Goal: Navigation & Orientation: Find specific page/section

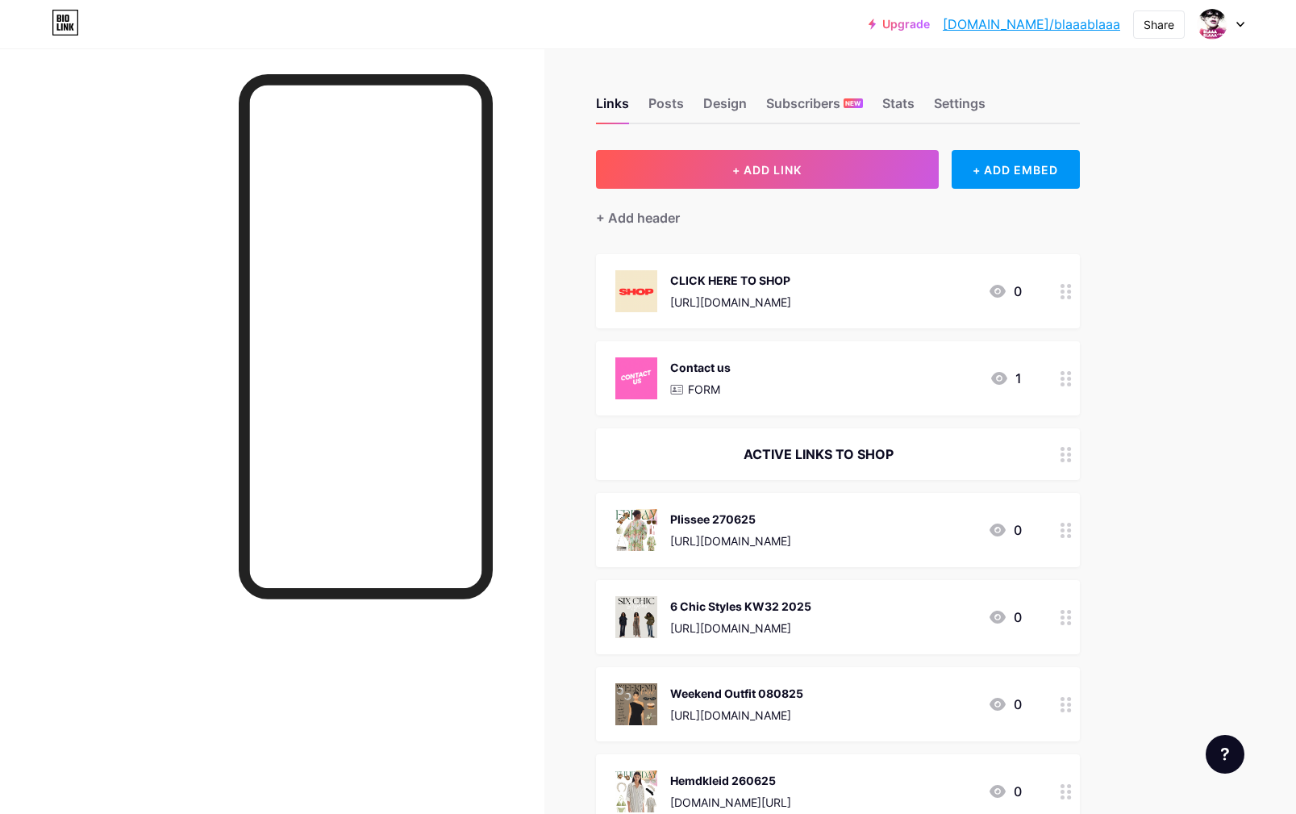
drag, startPoint x: 0, startPoint y: 0, endPoint x: 905, endPoint y: 106, distance: 910.9
click at [905, 106] on div "Stats" at bounding box center [898, 108] width 32 height 29
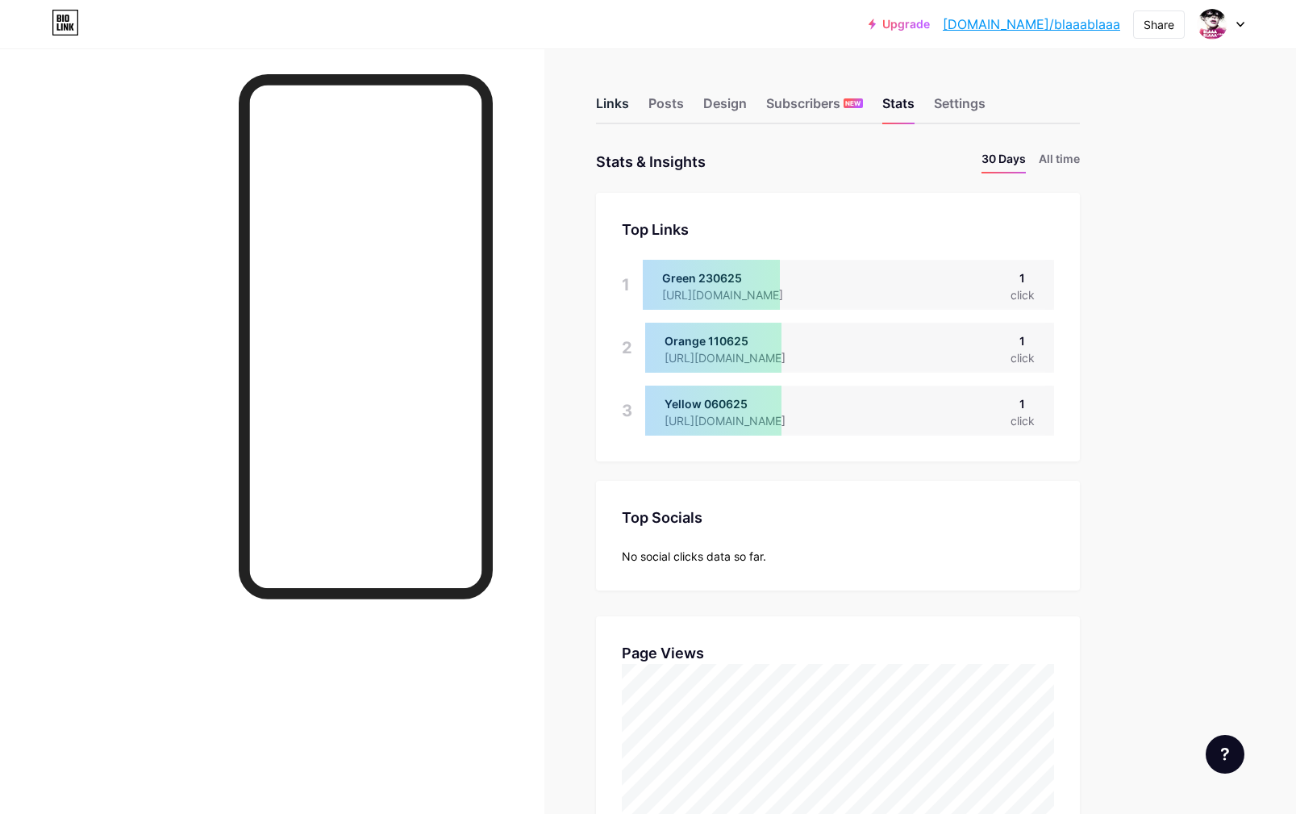
click at [602, 104] on div "Links" at bounding box center [612, 108] width 33 height 29
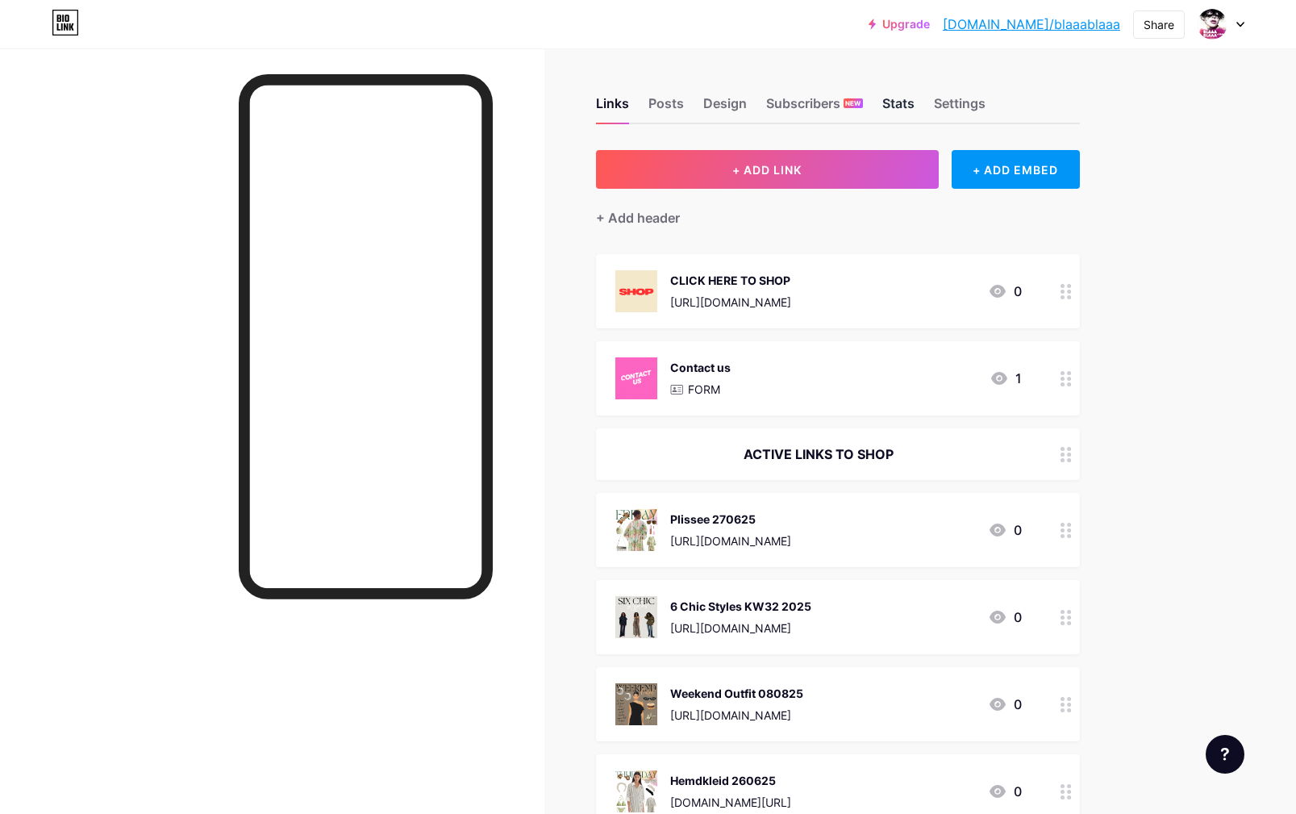
click at [896, 101] on div "Stats" at bounding box center [898, 108] width 32 height 29
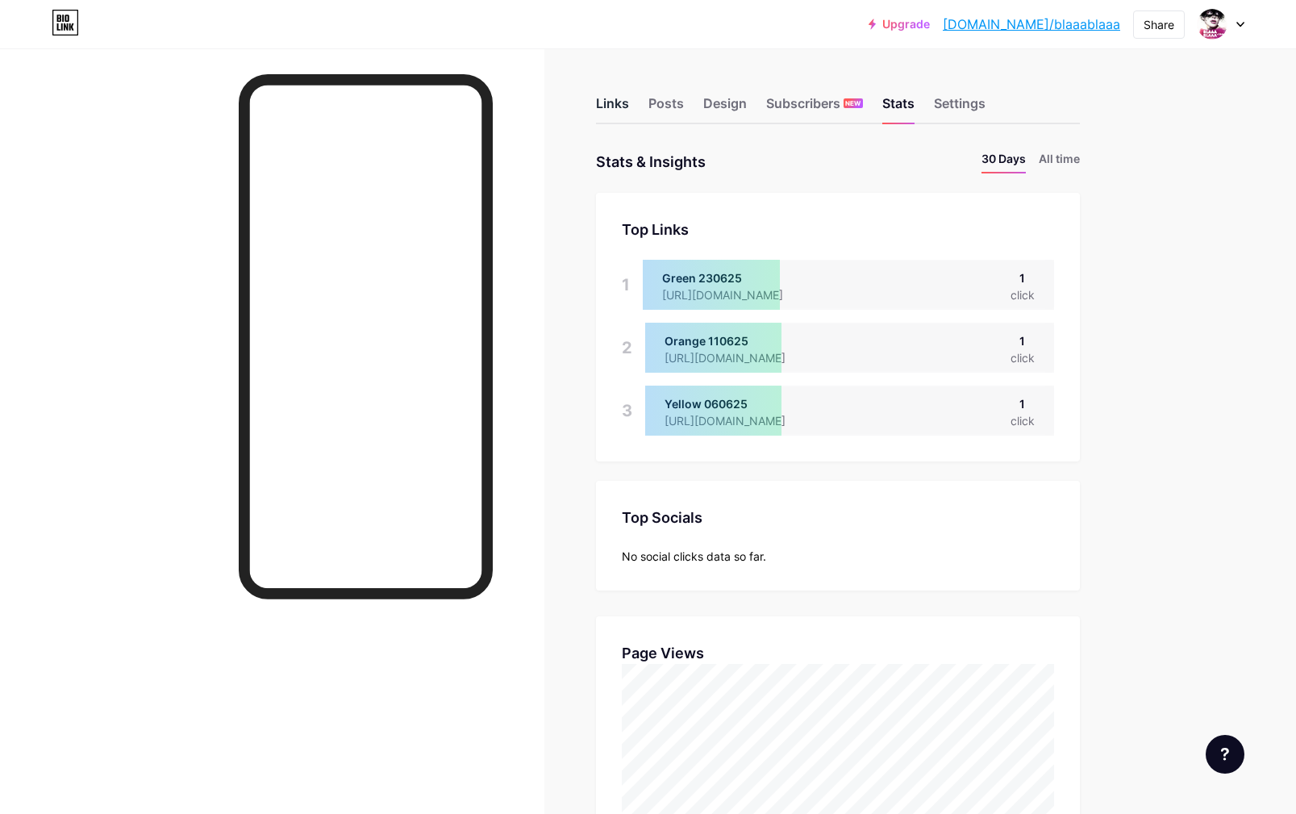
click at [608, 103] on div "Links" at bounding box center [612, 108] width 33 height 29
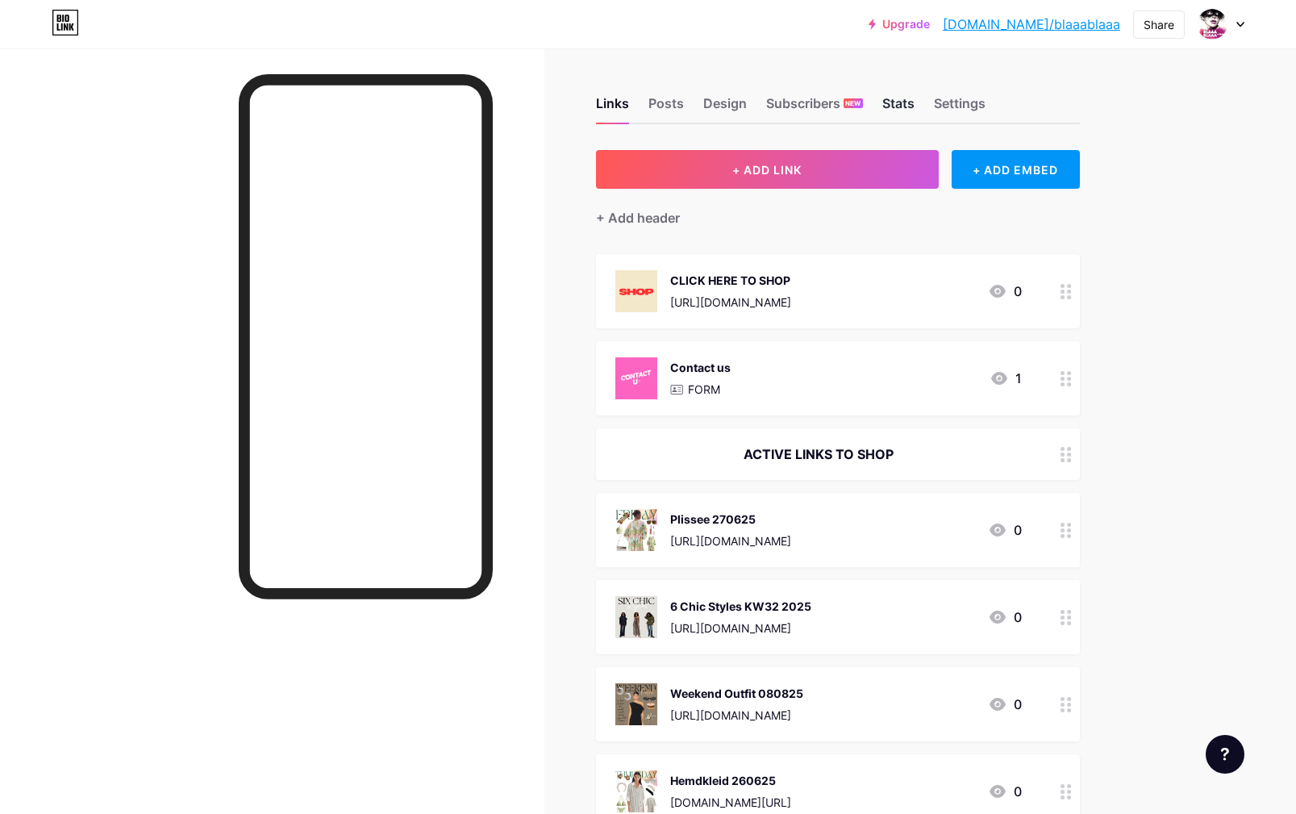
click at [893, 106] on div "Stats" at bounding box center [898, 108] width 32 height 29
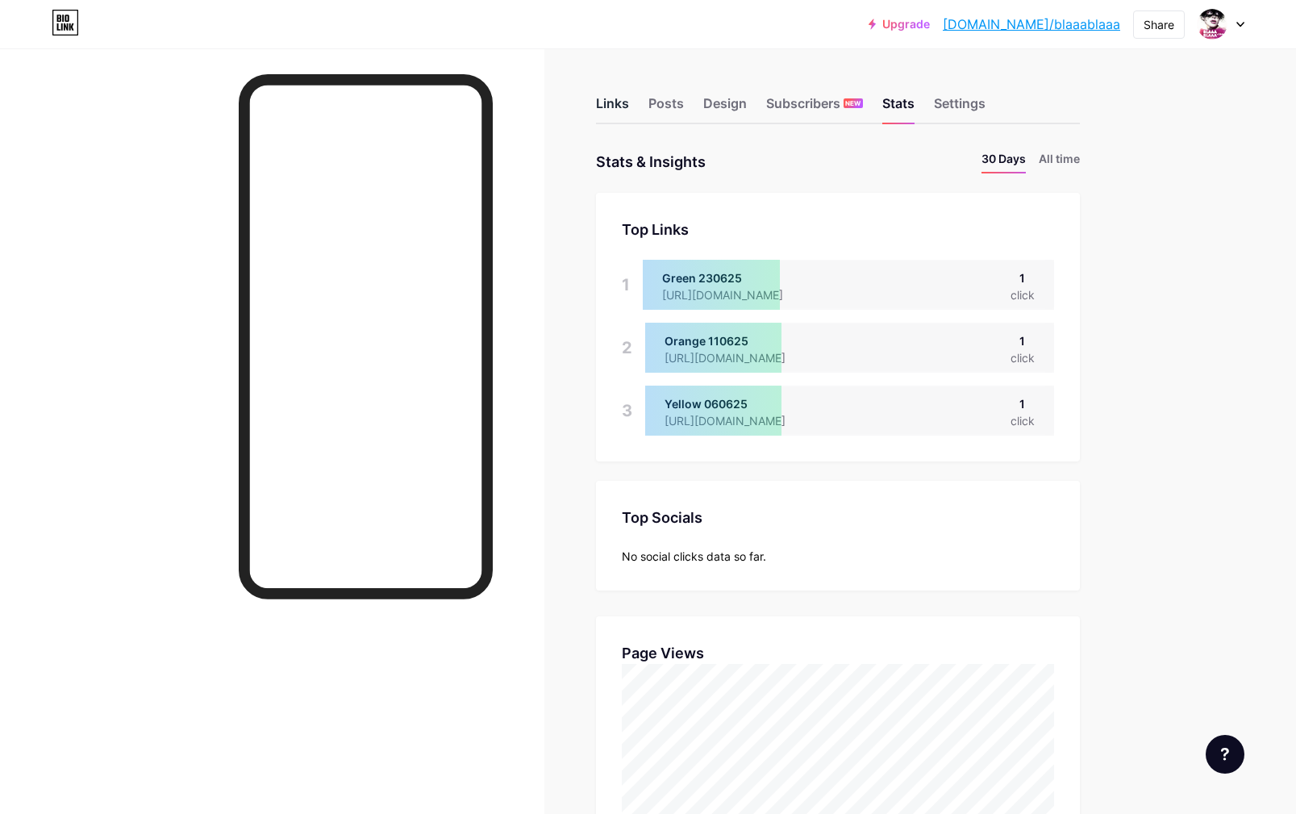
click at [599, 106] on div "Links" at bounding box center [612, 108] width 33 height 29
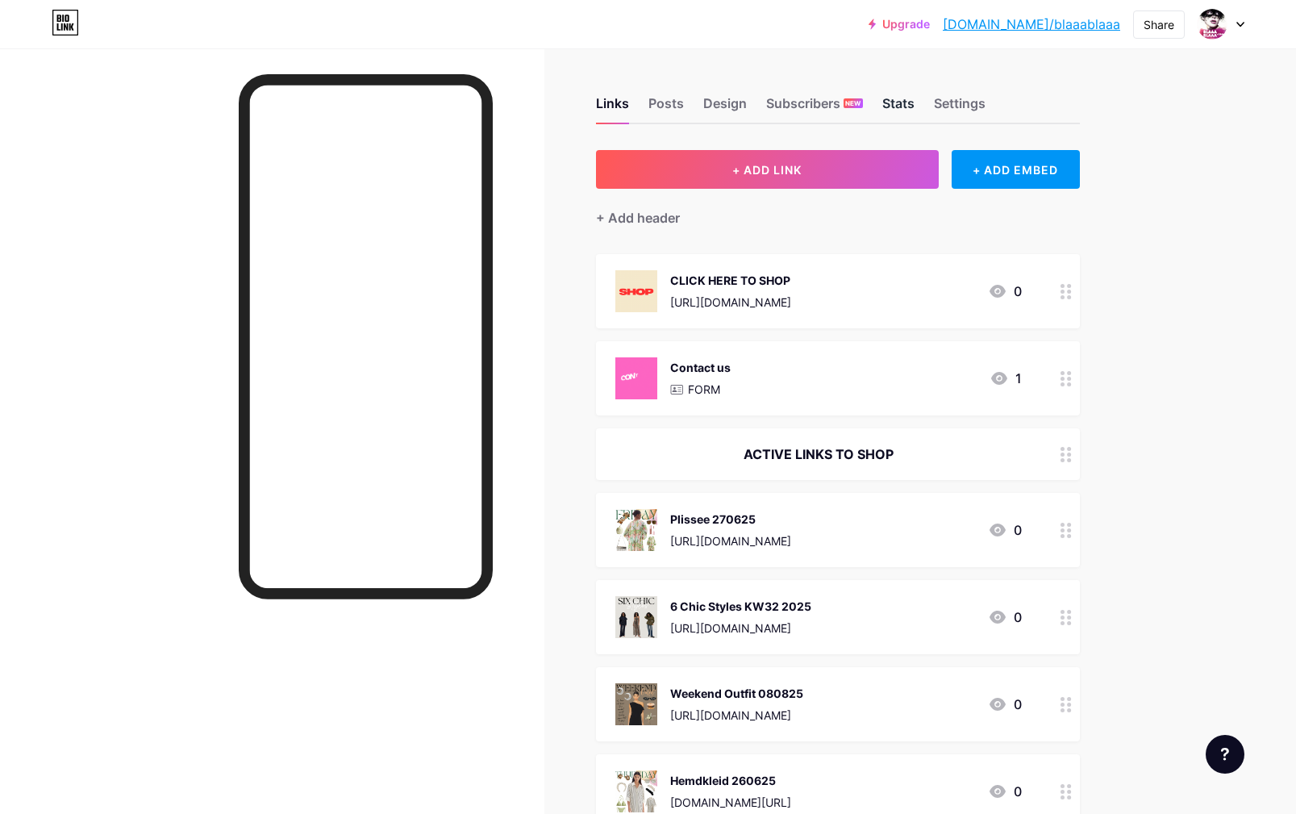
click at [900, 106] on div "Stats" at bounding box center [898, 108] width 32 height 29
